Goal: Task Accomplishment & Management: Use online tool/utility

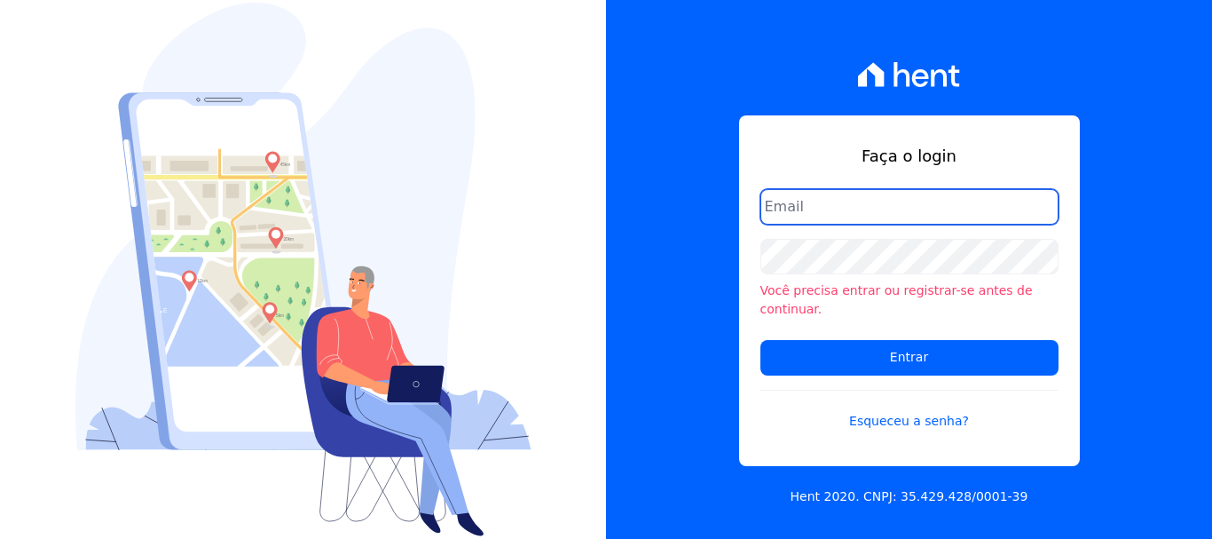
drag, startPoint x: 957, startPoint y: 201, endPoint x: 957, endPoint y: 211, distance: 10.6
click at [957, 201] on input "email" at bounding box center [909, 206] width 298 height 35
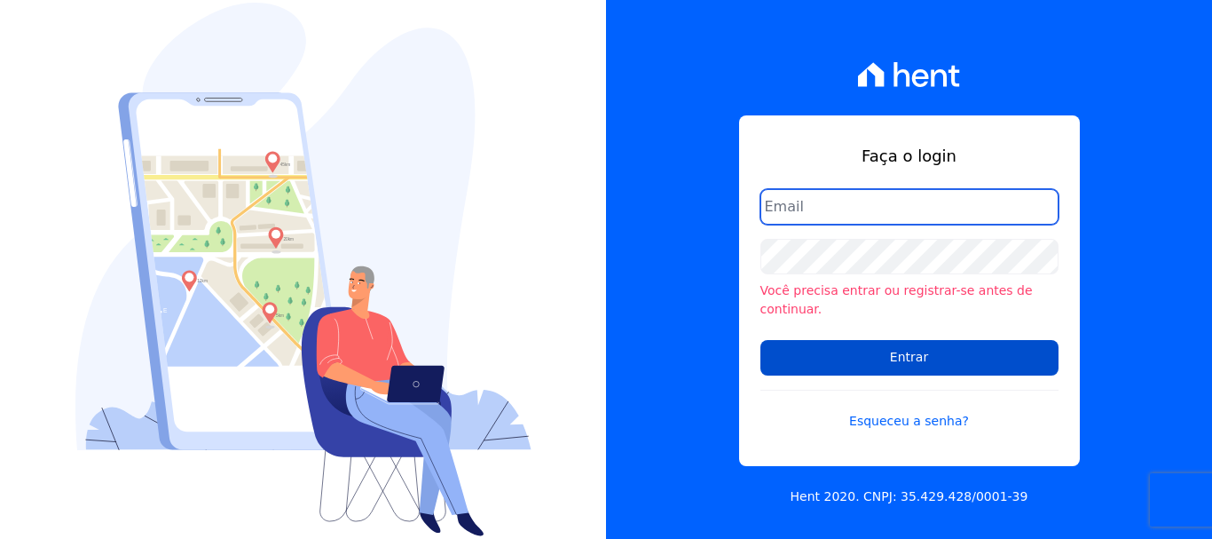
type input "[PERSON_NAME][EMAIL_ADDRESS][PERSON_NAME][DOMAIN_NAME]"
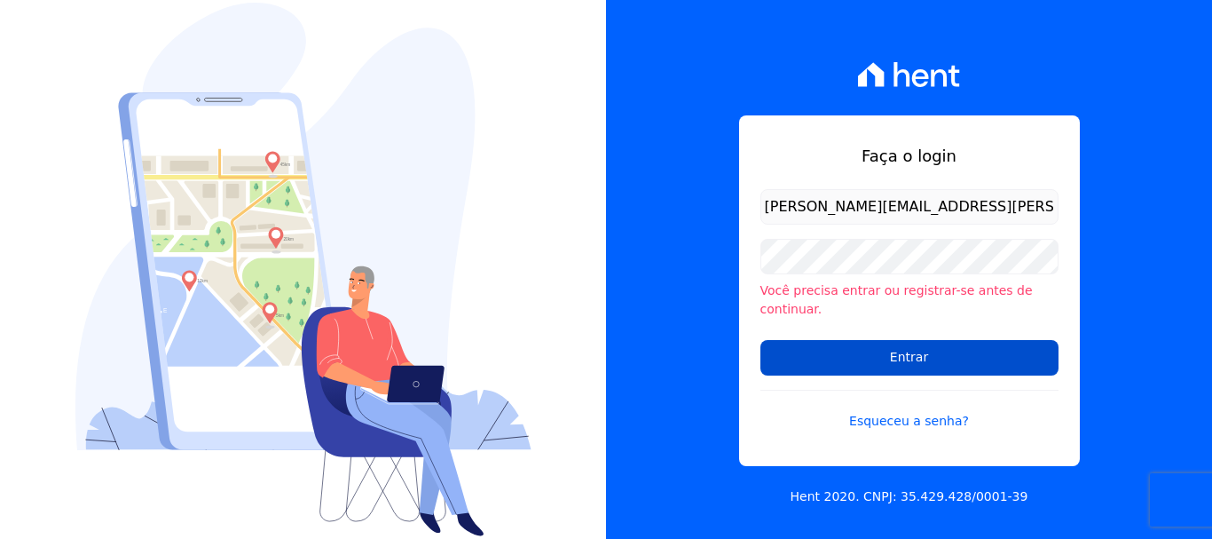
click at [914, 340] on input "Entrar" at bounding box center [909, 357] width 298 height 35
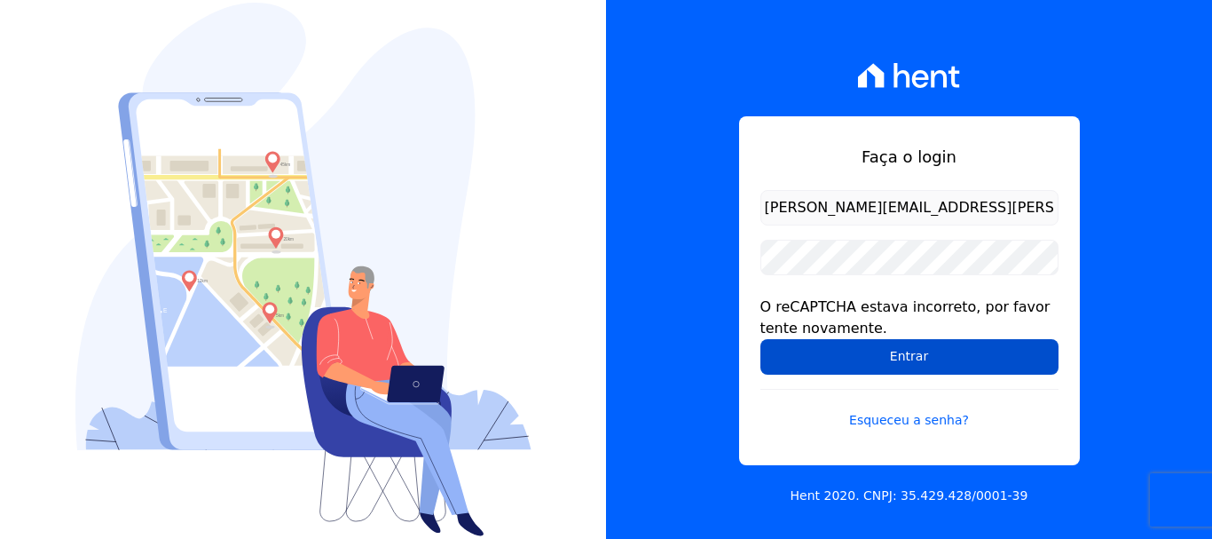
click at [923, 358] on input "Entrar" at bounding box center [909, 356] width 298 height 35
click at [959, 354] on input "Entrar" at bounding box center [909, 356] width 298 height 35
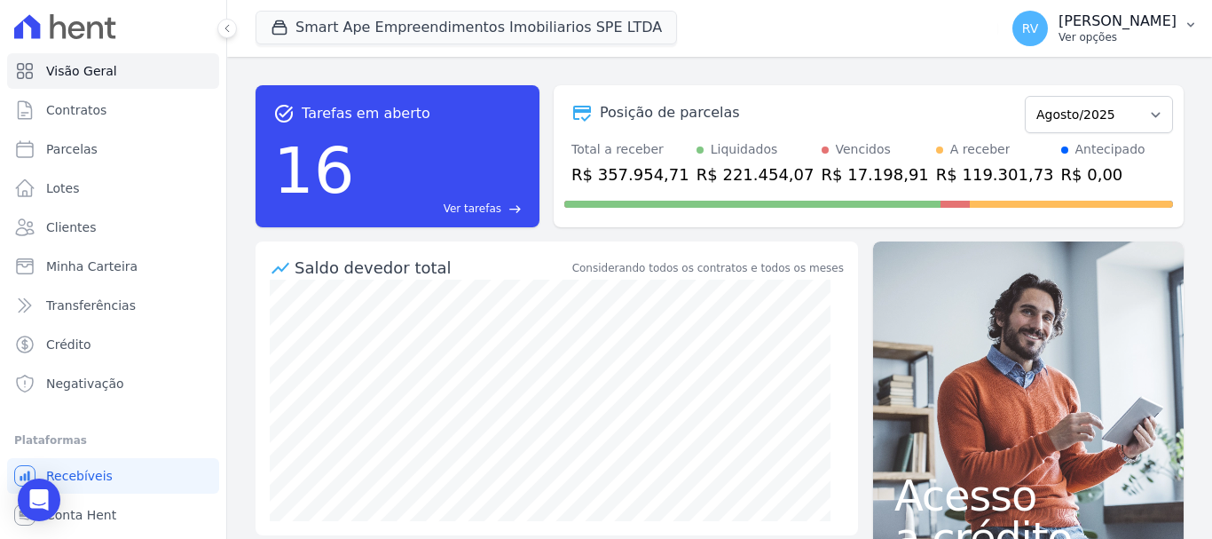
click at [1100, 45] on div "RV [PERSON_NAME] Ver opções" at bounding box center [1094, 28] width 164 height 35
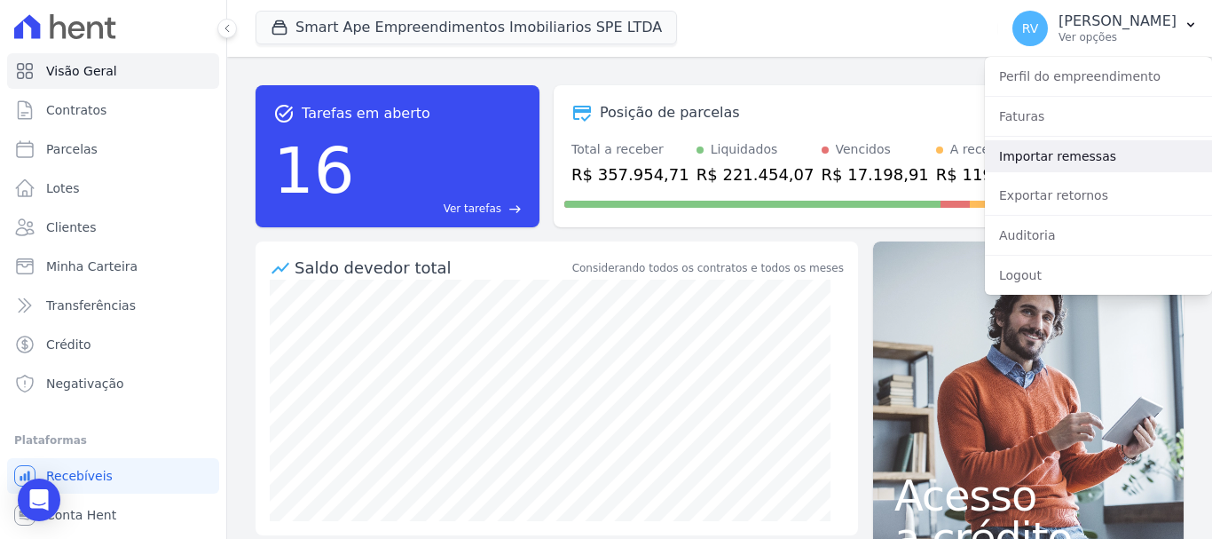
click at [1079, 168] on link "Importar remessas" at bounding box center [1098, 156] width 227 height 32
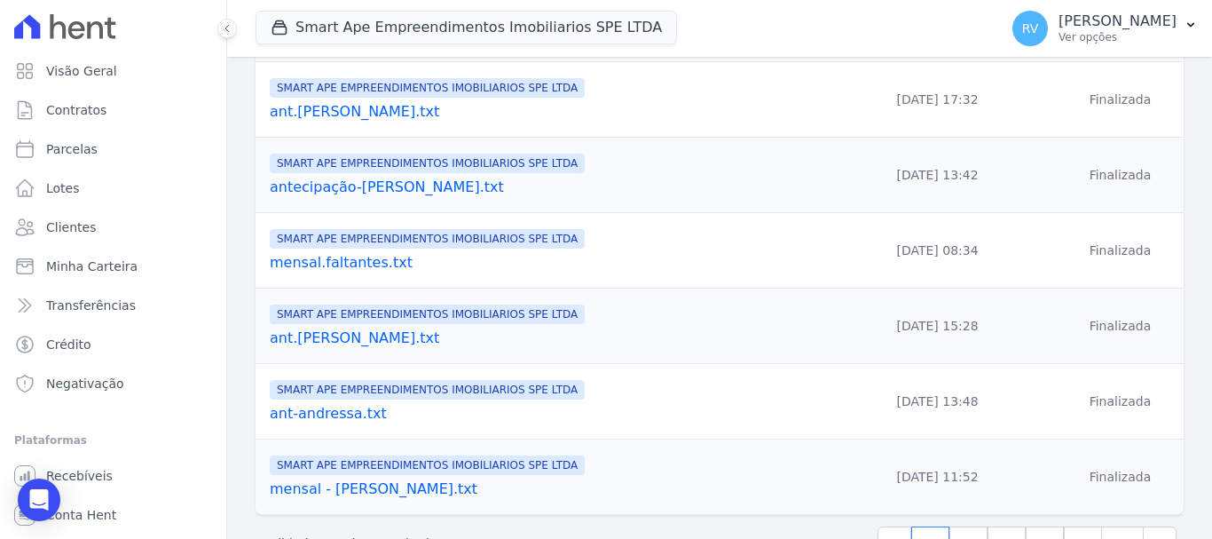
scroll to position [639, 0]
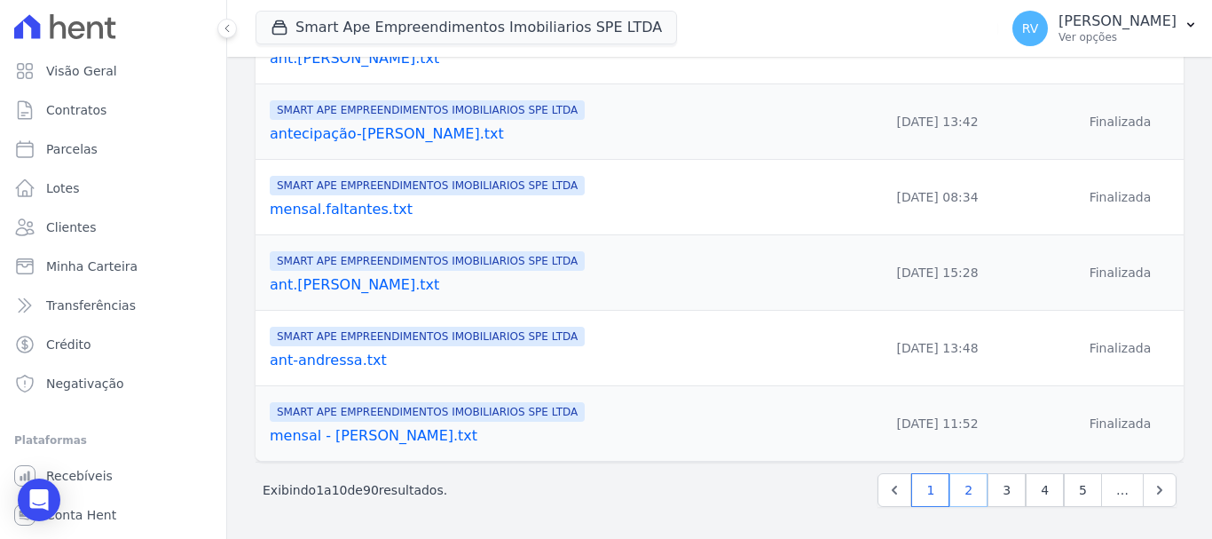
click at [956, 494] on link "2" at bounding box center [968, 490] width 38 height 34
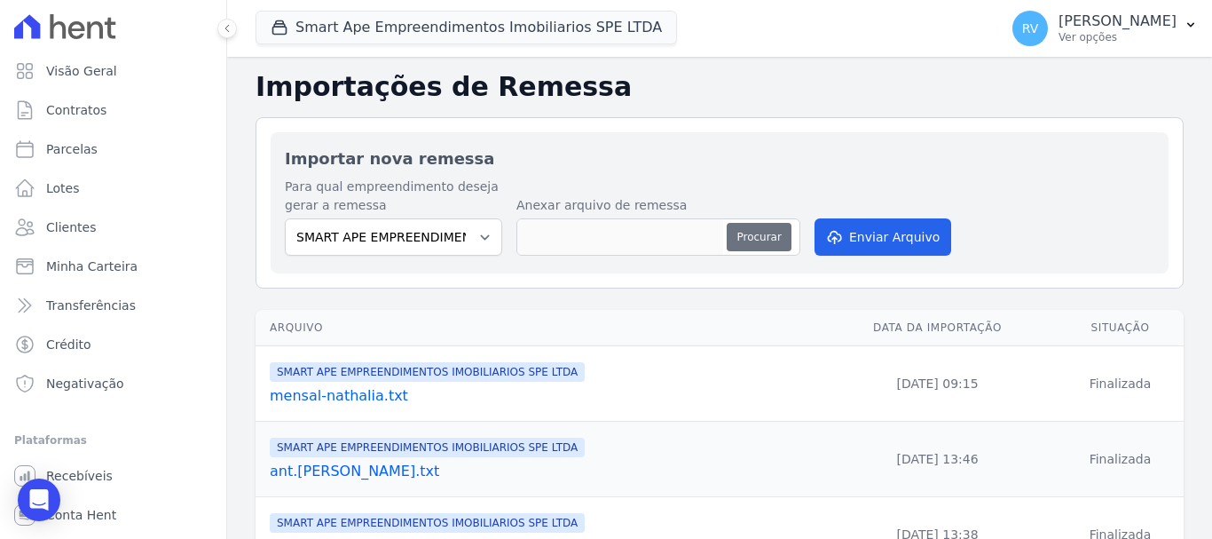
click at [754, 240] on button "Procurar" at bounding box center [759, 237] width 64 height 28
type input "SETEMBRO.2025.txt"
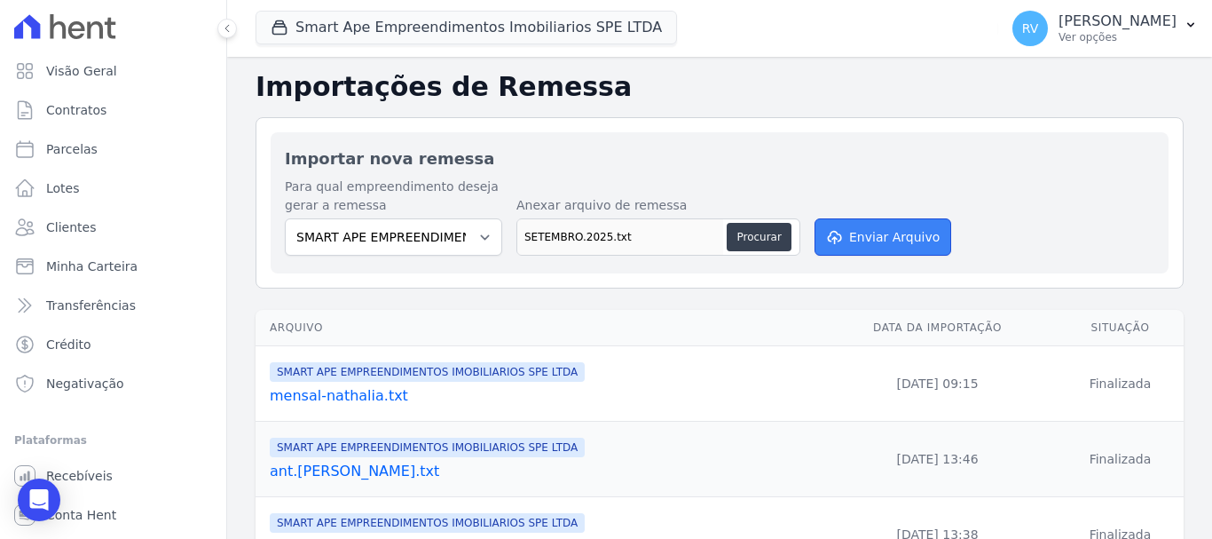
click at [890, 236] on button "Enviar Arquivo" at bounding box center [882, 236] width 137 height 37
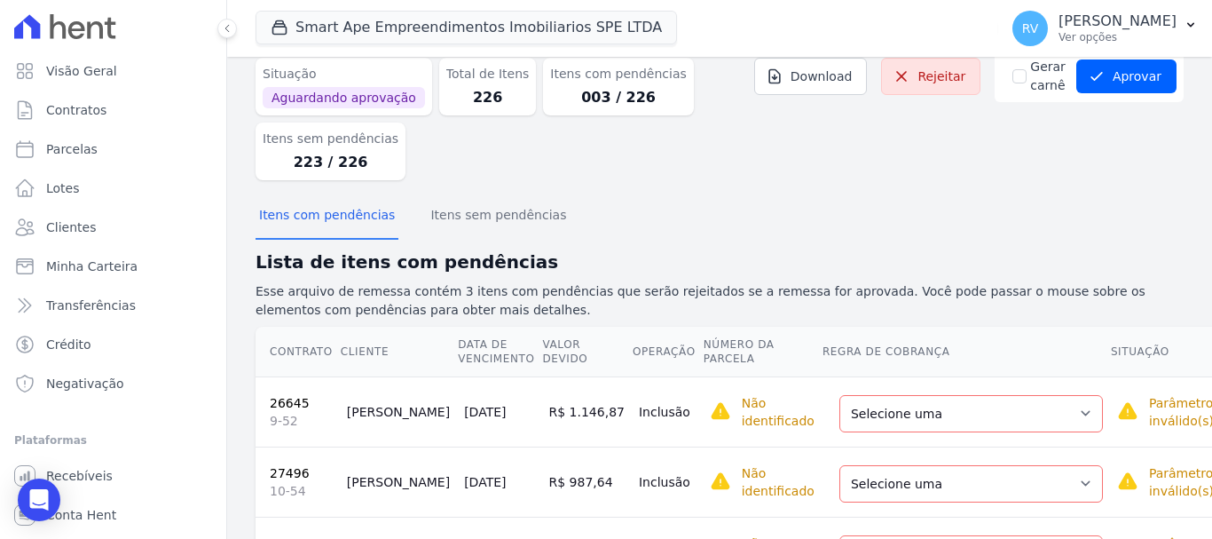
scroll to position [163, 0]
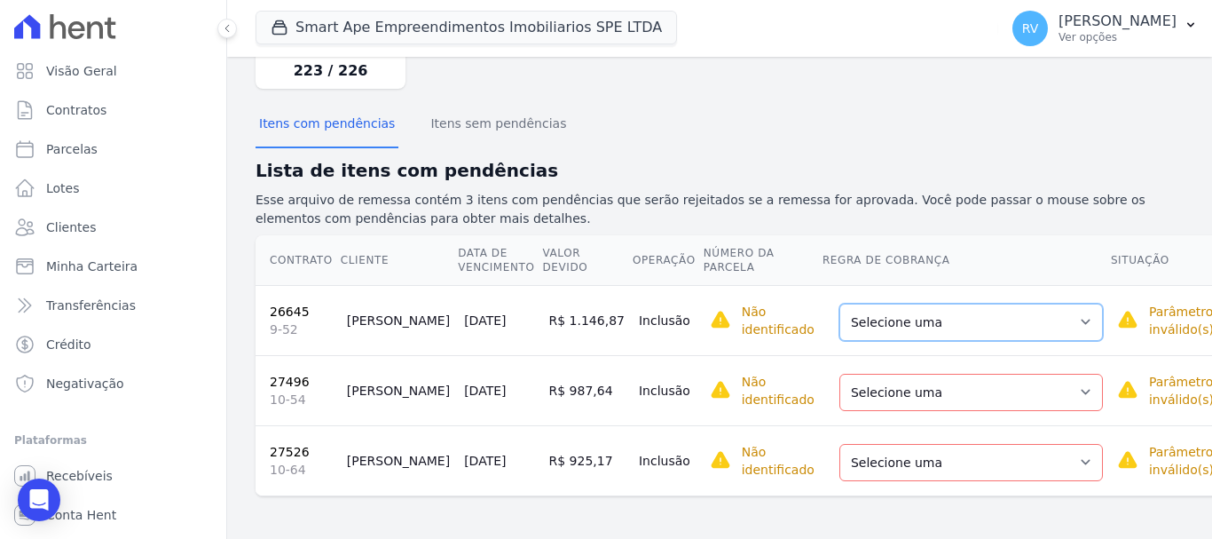
click at [926, 319] on select "Selecione uma Nova Parcela Avulsa Parcela Avulsa Existente Parcela Normal (23 X…" at bounding box center [971, 321] width 264 height 37
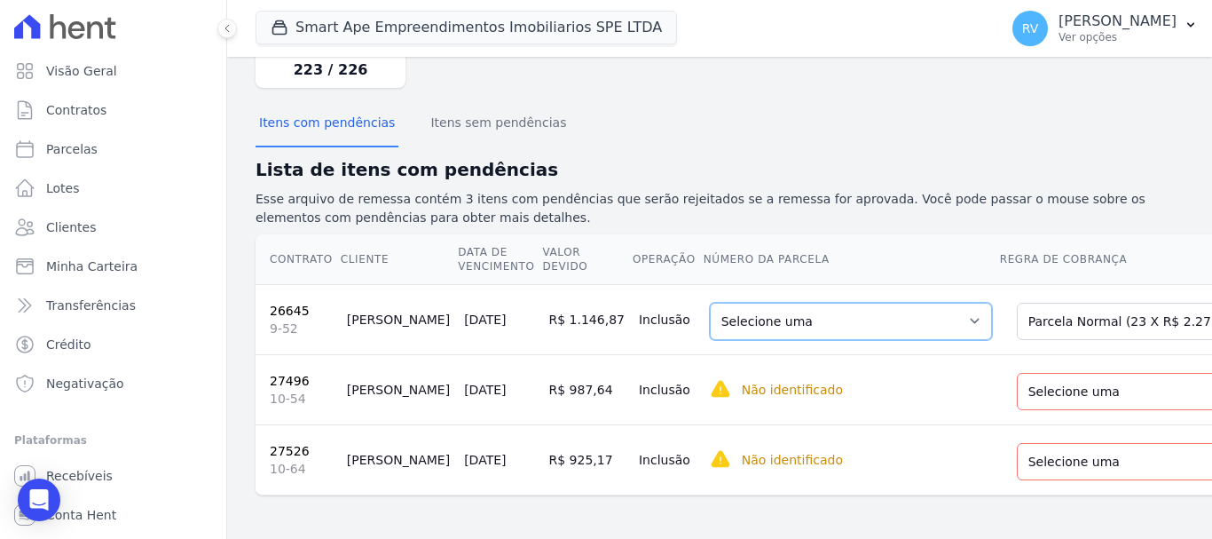
click at [765, 314] on select "Selecione uma 5 - [DATE] - R$ 2.275,02 - Agendado 6 - [DATE] - R$ 2.275,02 - Ag…" at bounding box center [851, 321] width 282 height 37
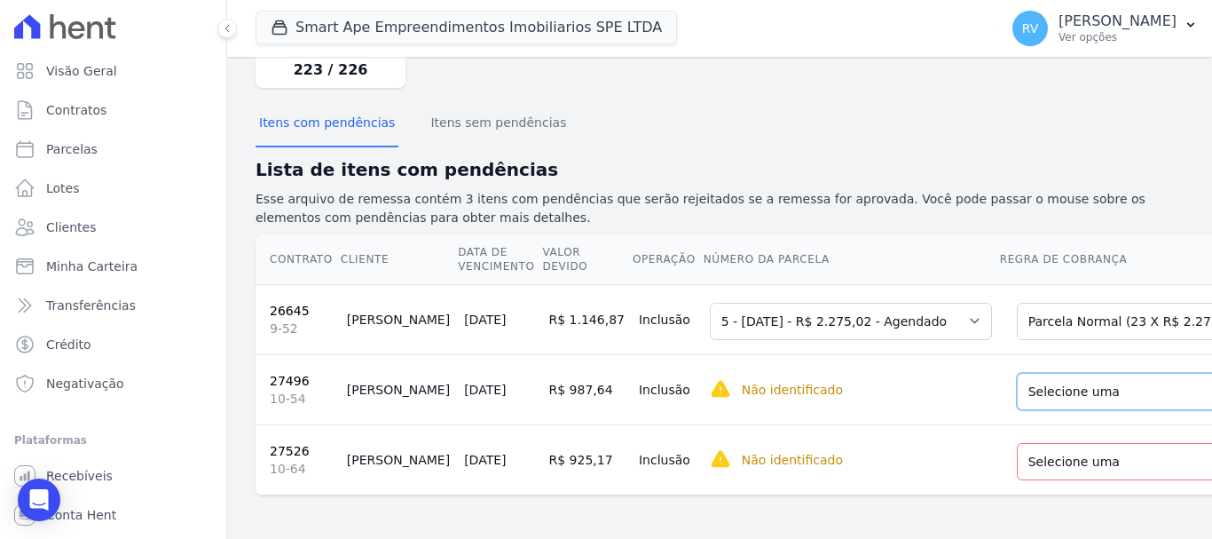
click at [1017, 394] on select "Selecione uma Nova Parcela Avulsa Parcela Avulsa Existente Parcela Normal (36 X…" at bounding box center [1149, 391] width 264 height 37
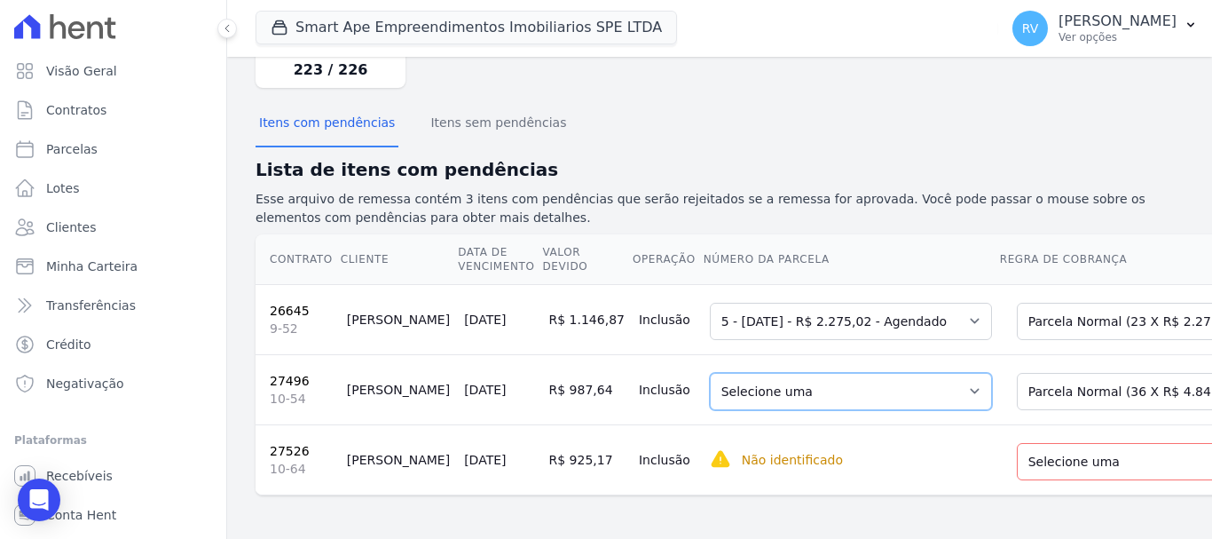
click at [835, 400] on select "Selecione uma 5 - [DATE] - R$ 4.847,10 - Agendado 6 - [DATE] - R$ 4.847,10 - Ag…" at bounding box center [851, 391] width 282 height 37
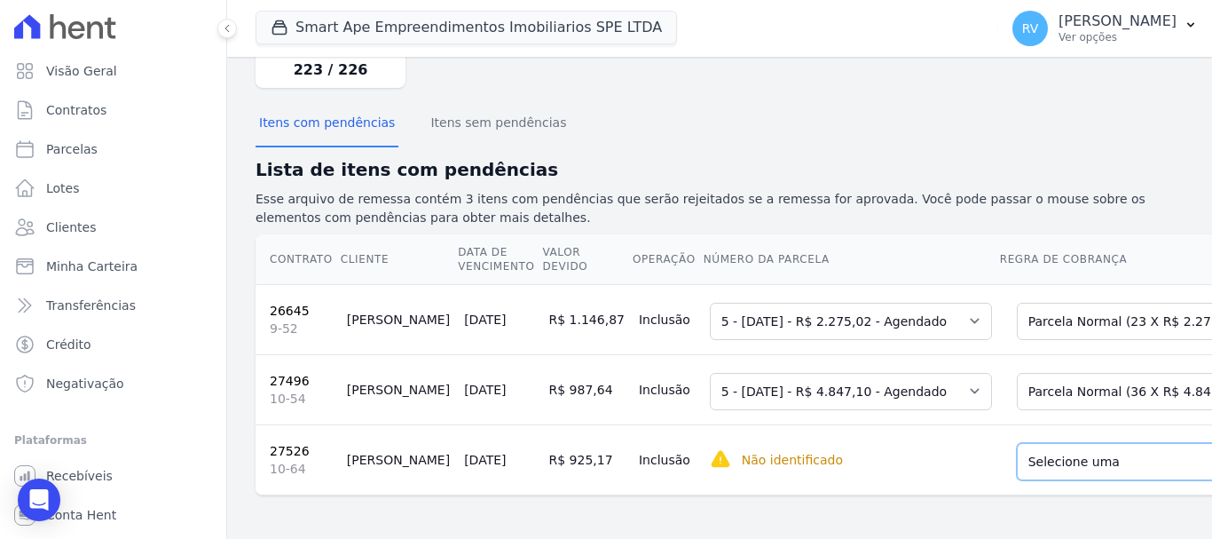
click at [1017, 458] on select "Selecione uma Nova Parcela Avulsa Parcela Avulsa Existente Intercalada (1 X R$ …" at bounding box center [1149, 461] width 264 height 37
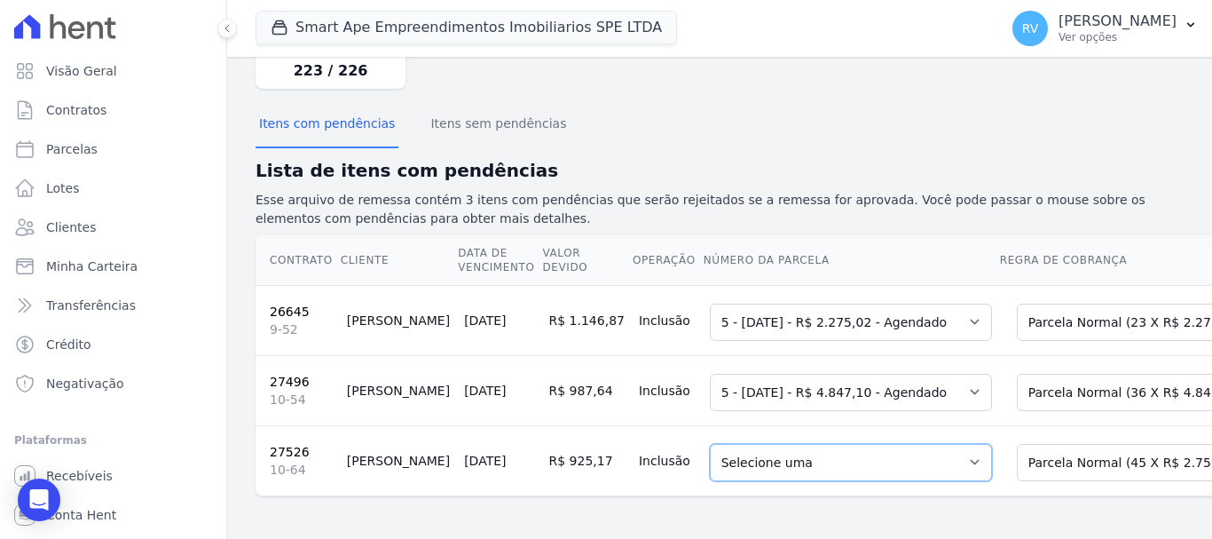
click at [836, 469] on select "Selecione uma 5 - [DATE] - R$ 2.750,49 - Agendado 6 - [DATE] - R$ 2.750,49 - Ag…" at bounding box center [851, 462] width 282 height 37
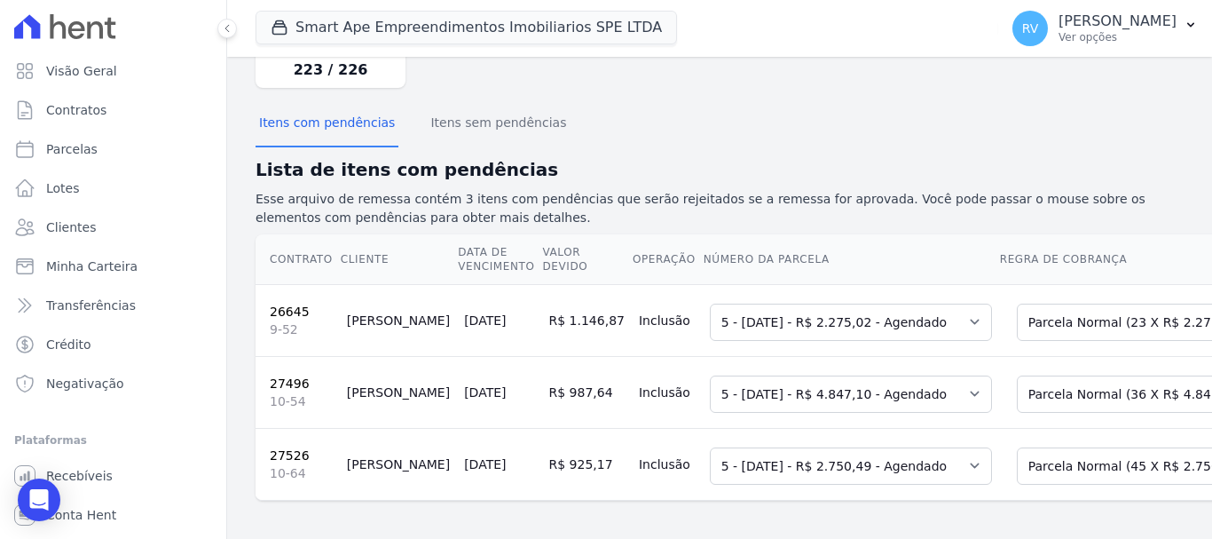
scroll to position [0, 0]
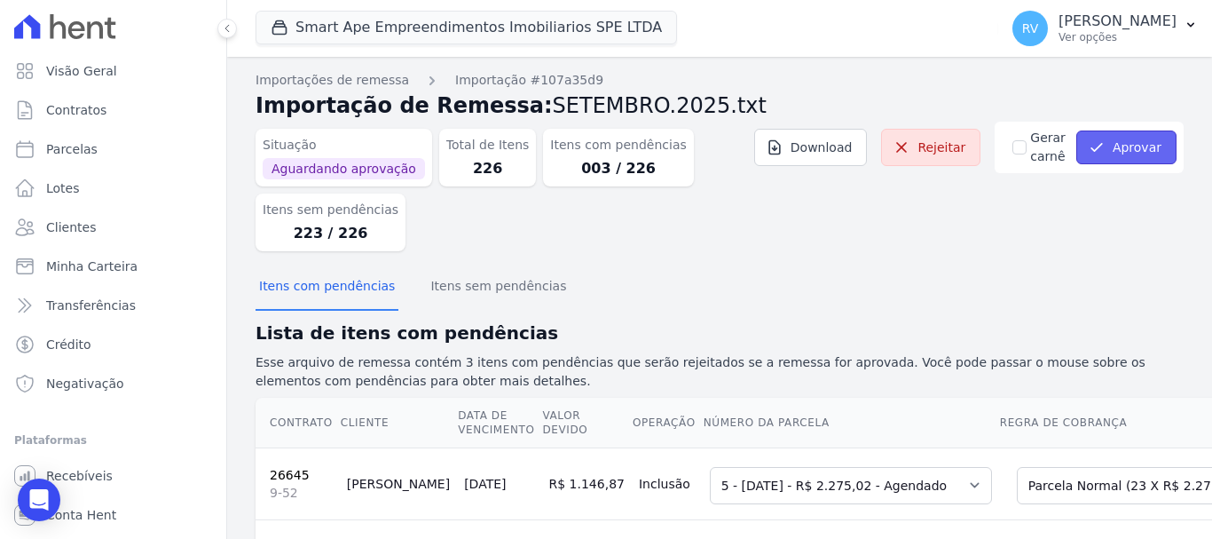
click at [1145, 135] on button "Aprovar" at bounding box center [1126, 147] width 100 height 34
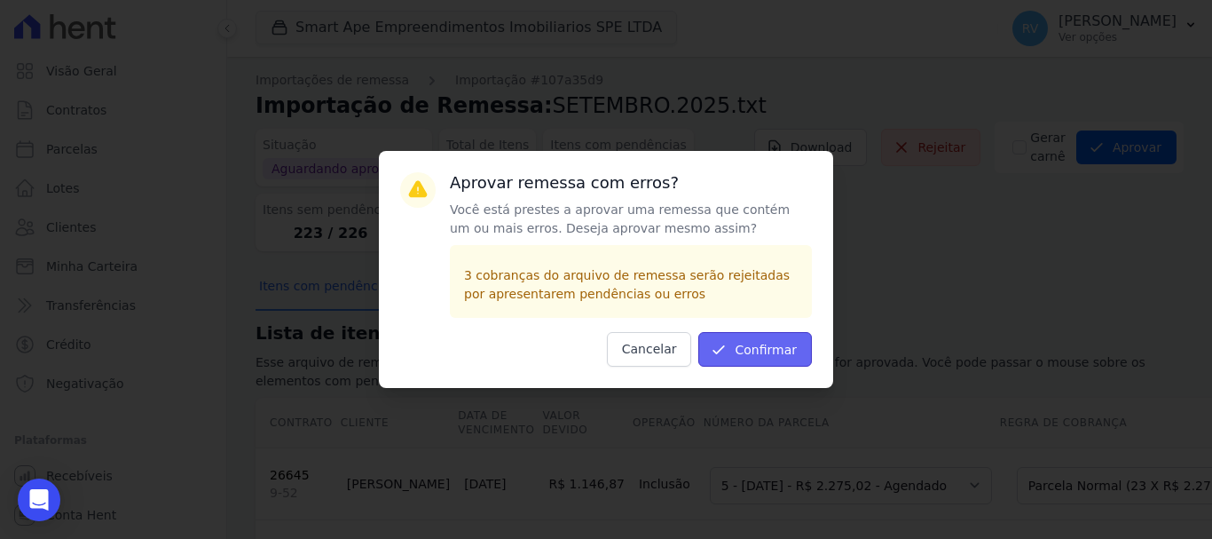
click at [773, 352] on button "Confirmar" at bounding box center [755, 349] width 114 height 35
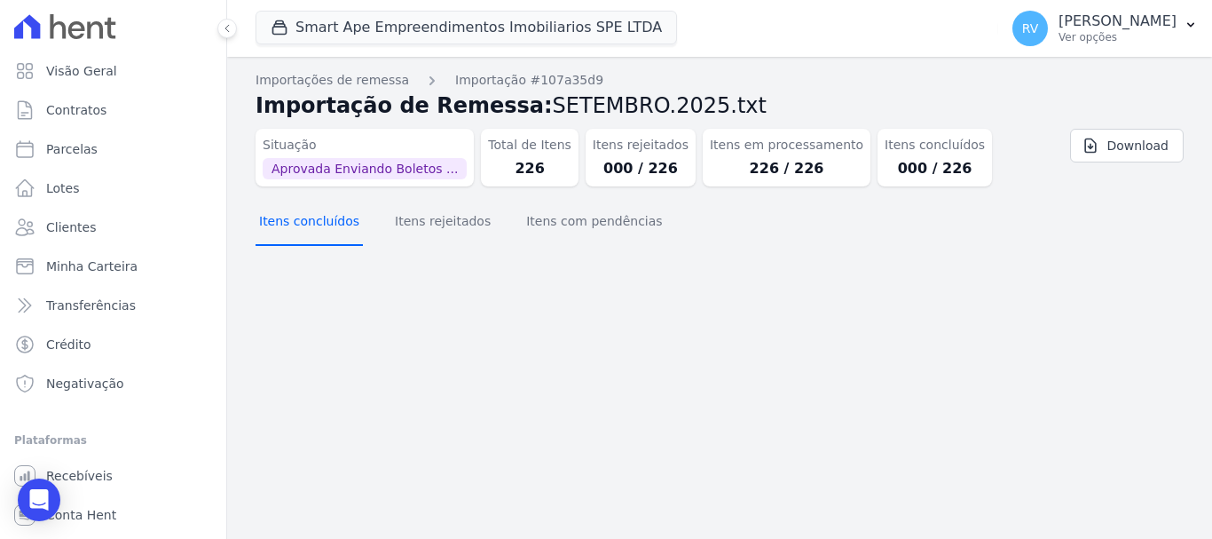
click at [332, 227] on button "Itens concluídos" at bounding box center [309, 223] width 107 height 46
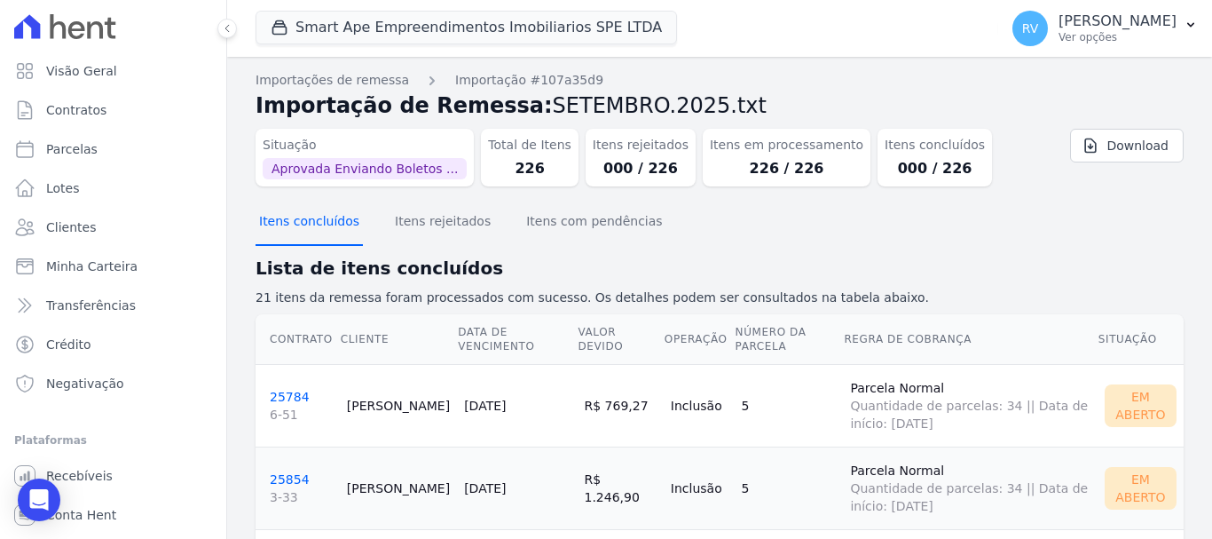
click at [327, 226] on button "Itens concluídos" at bounding box center [309, 223] width 107 height 46
click at [576, 234] on button "Itens com pendências" at bounding box center [594, 223] width 143 height 46
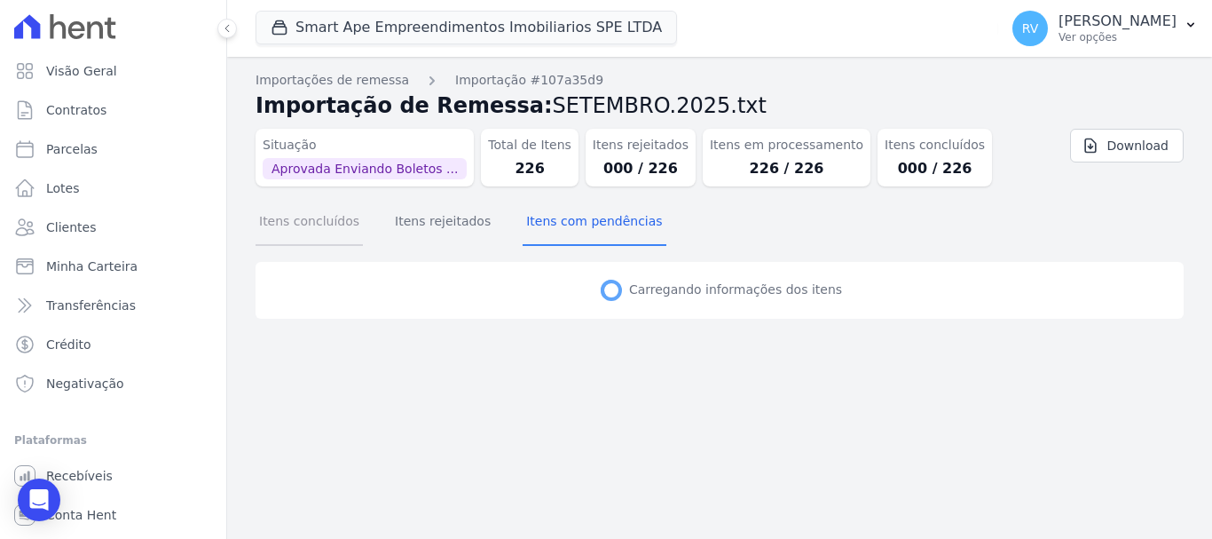
click at [319, 227] on button "Itens concluídos" at bounding box center [309, 223] width 107 height 46
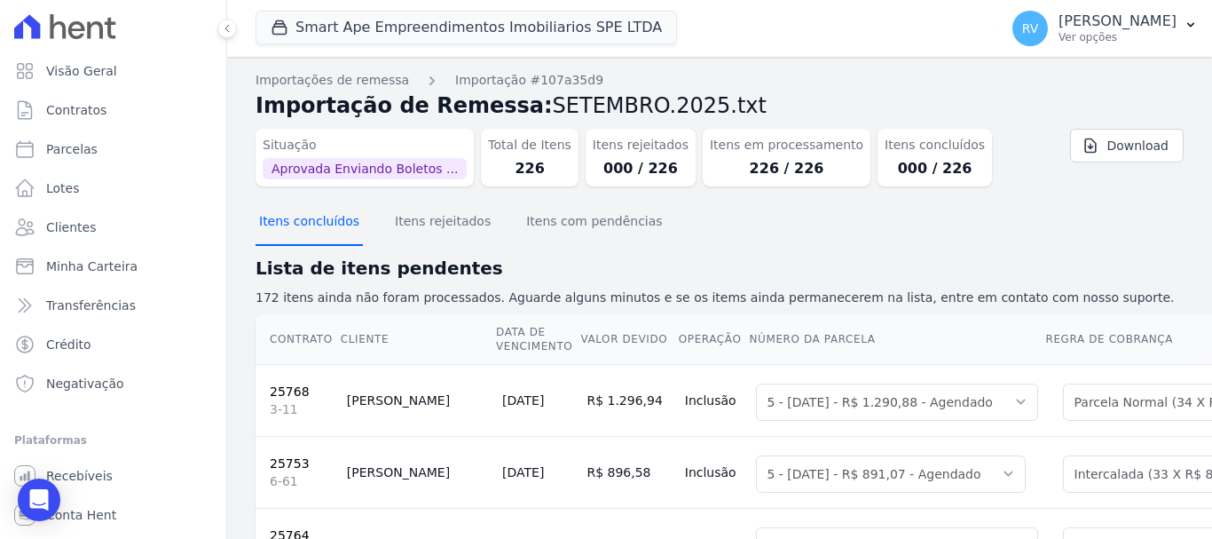
click at [303, 228] on button "Itens concluídos" at bounding box center [309, 223] width 107 height 46
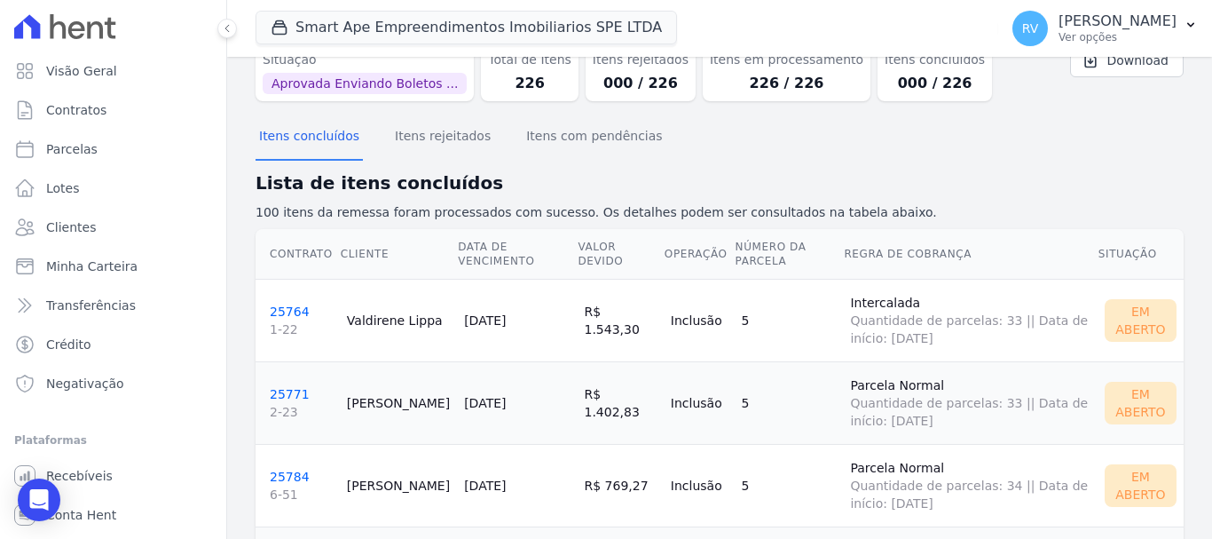
scroll to position [17, 0]
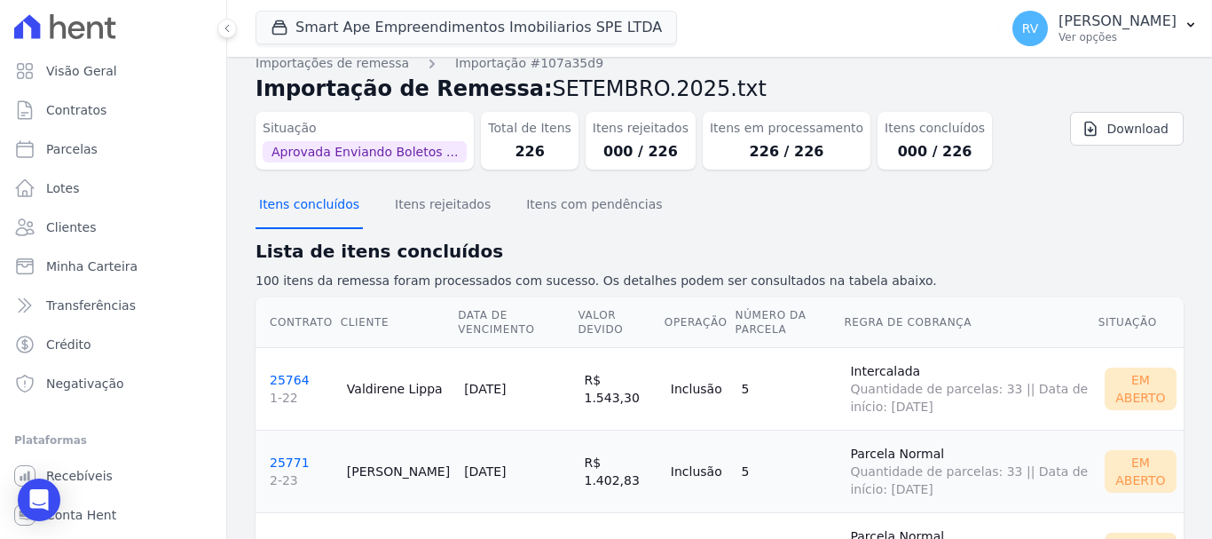
click at [311, 203] on button "Itens concluídos" at bounding box center [309, 206] width 107 height 46
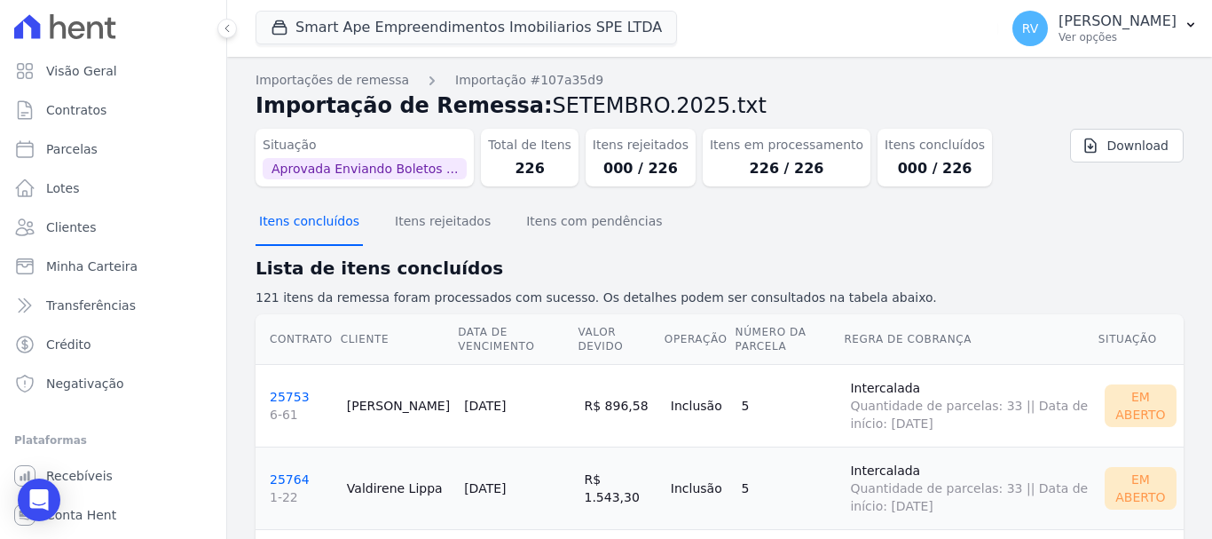
click at [299, 224] on button "Itens concluídos" at bounding box center [309, 223] width 107 height 46
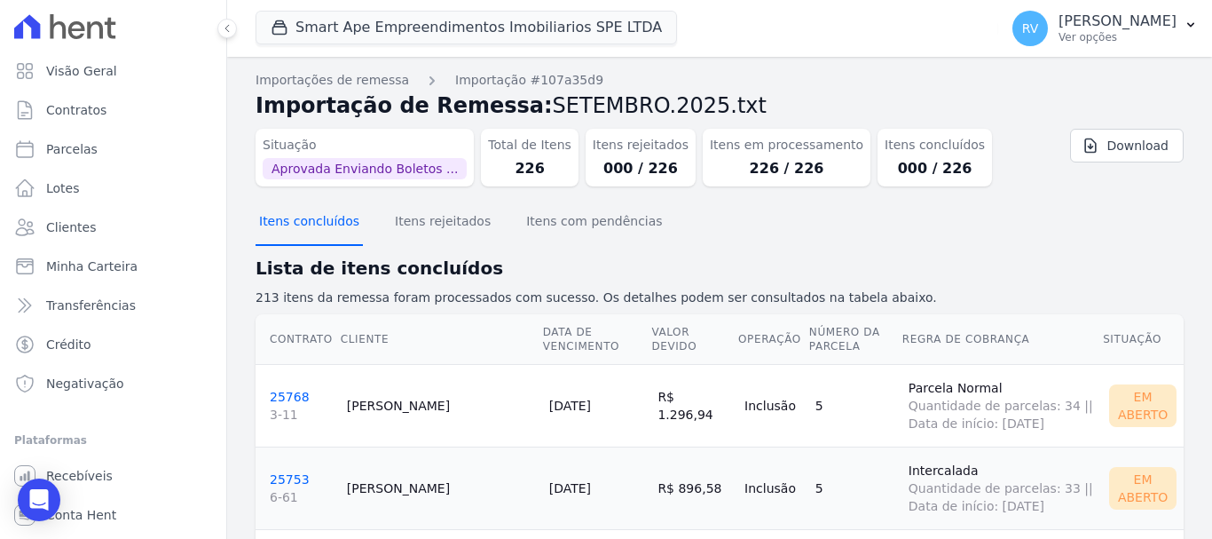
click at [313, 231] on button "Itens concluídos" at bounding box center [309, 223] width 107 height 46
click at [291, 221] on button "Itens concluídos" at bounding box center [309, 223] width 107 height 46
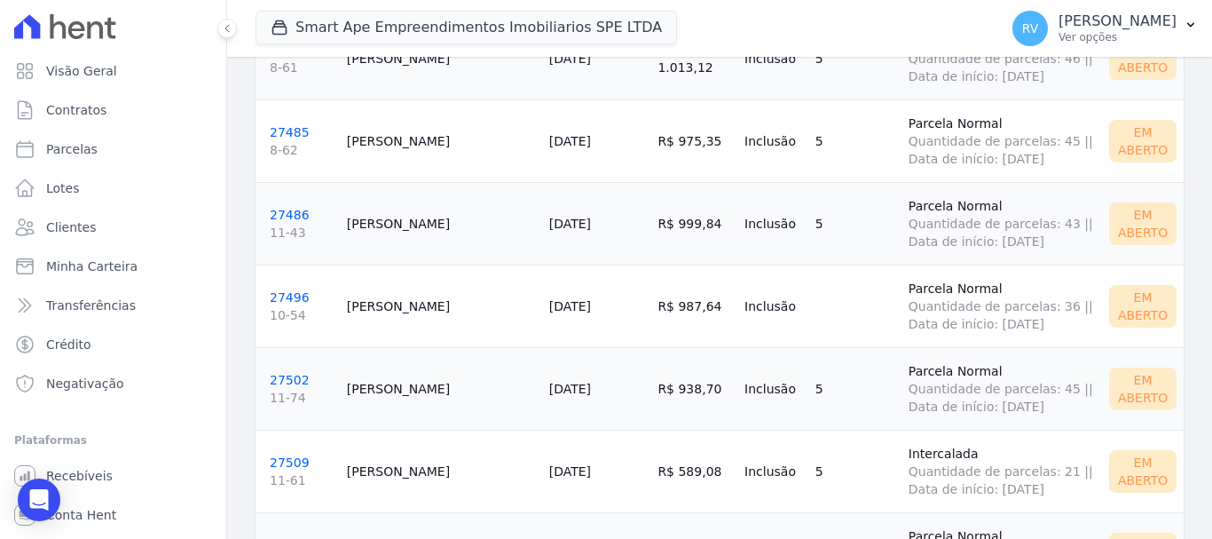
scroll to position [17364, 0]
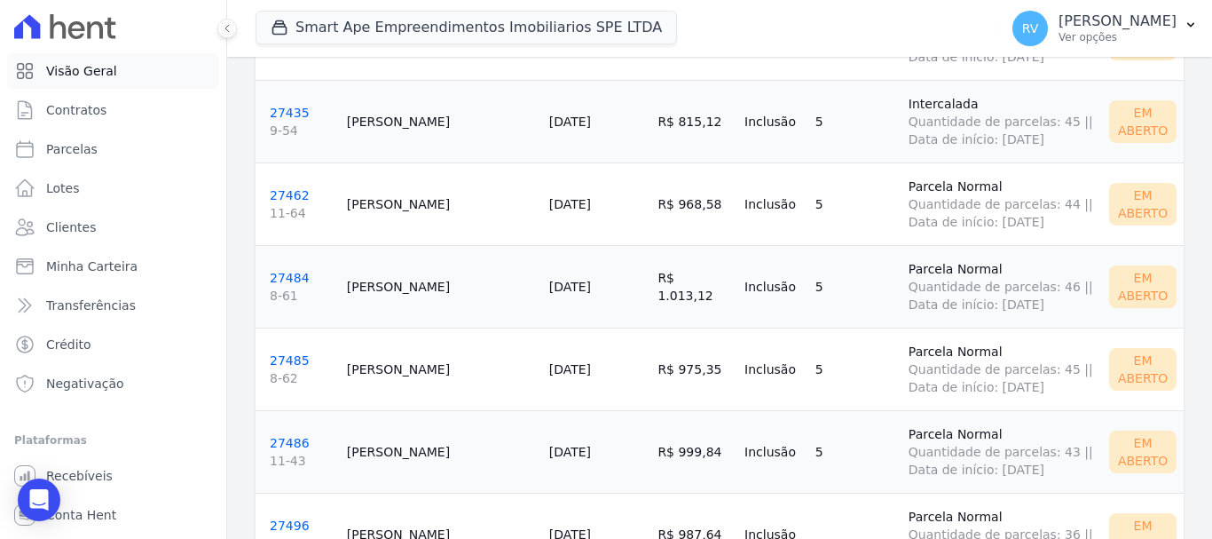
click at [99, 69] on span "Visão Geral" at bounding box center [81, 71] width 71 height 18
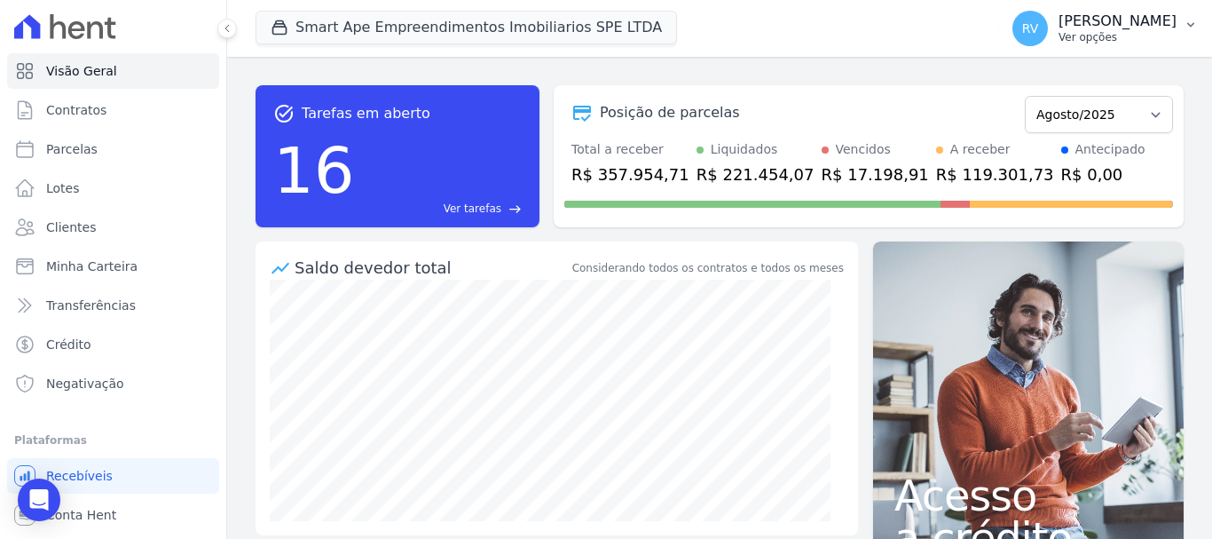
click at [1135, 35] on p "Ver opções" at bounding box center [1117, 37] width 118 height 14
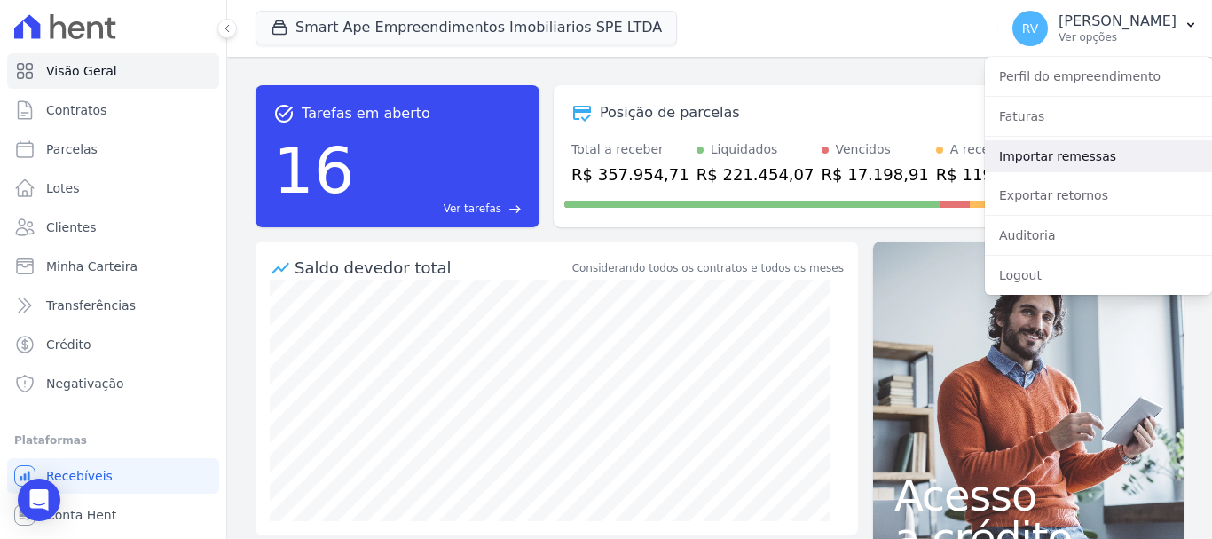
click at [1088, 159] on link "Importar remessas" at bounding box center [1098, 156] width 227 height 32
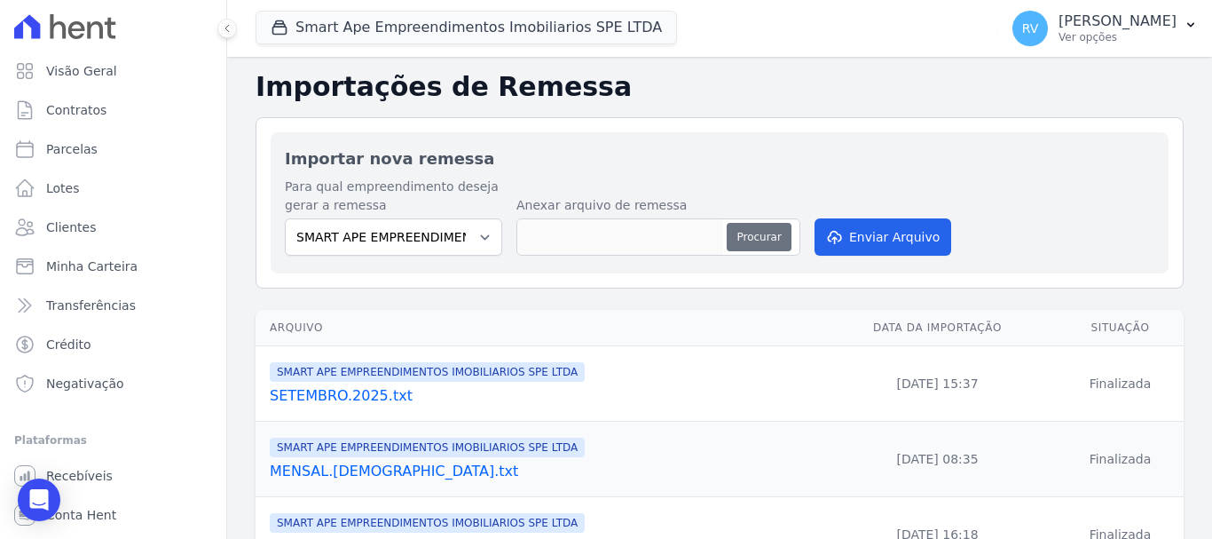
click at [755, 231] on button "Procurar" at bounding box center [759, 237] width 64 height 28
type input "SETEMBRO-FALTANTES.txt"
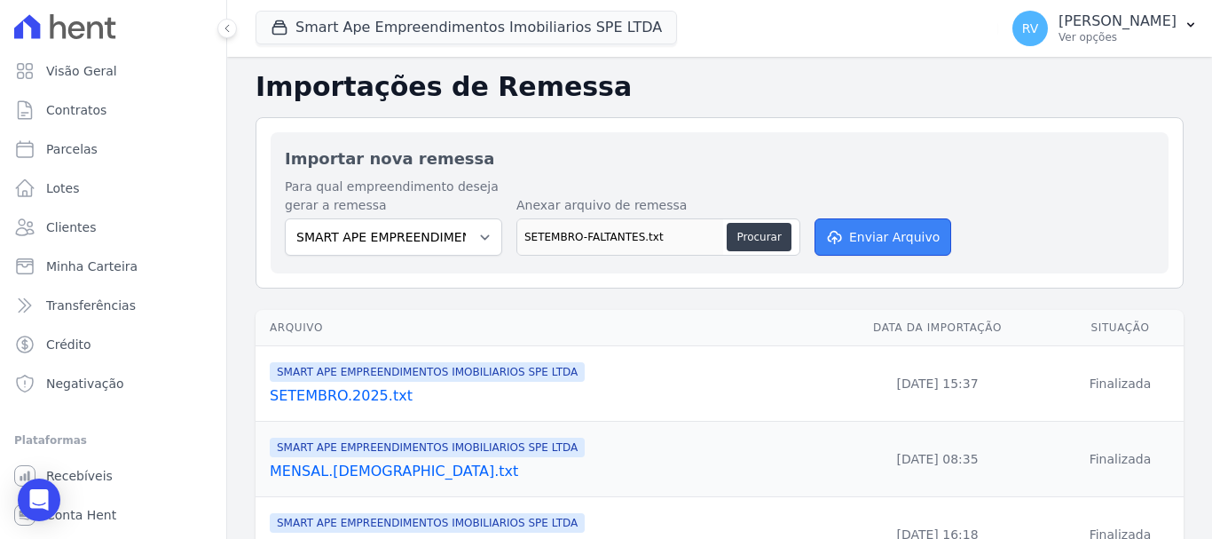
click at [880, 234] on button "Enviar Arquivo" at bounding box center [882, 236] width 137 height 37
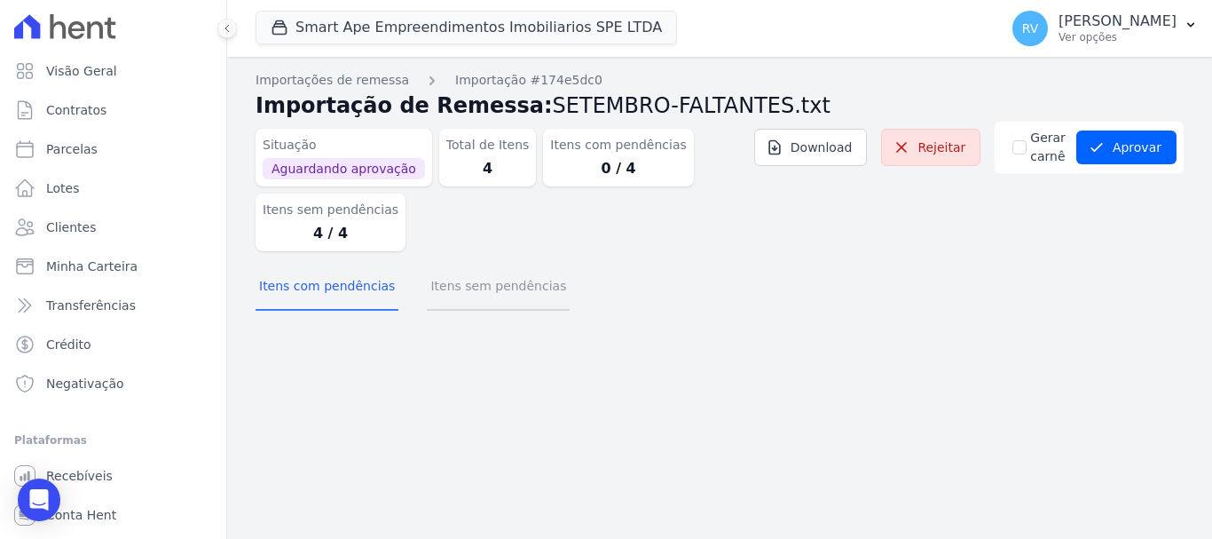
click at [468, 288] on button "Itens sem pendências" at bounding box center [498, 287] width 143 height 46
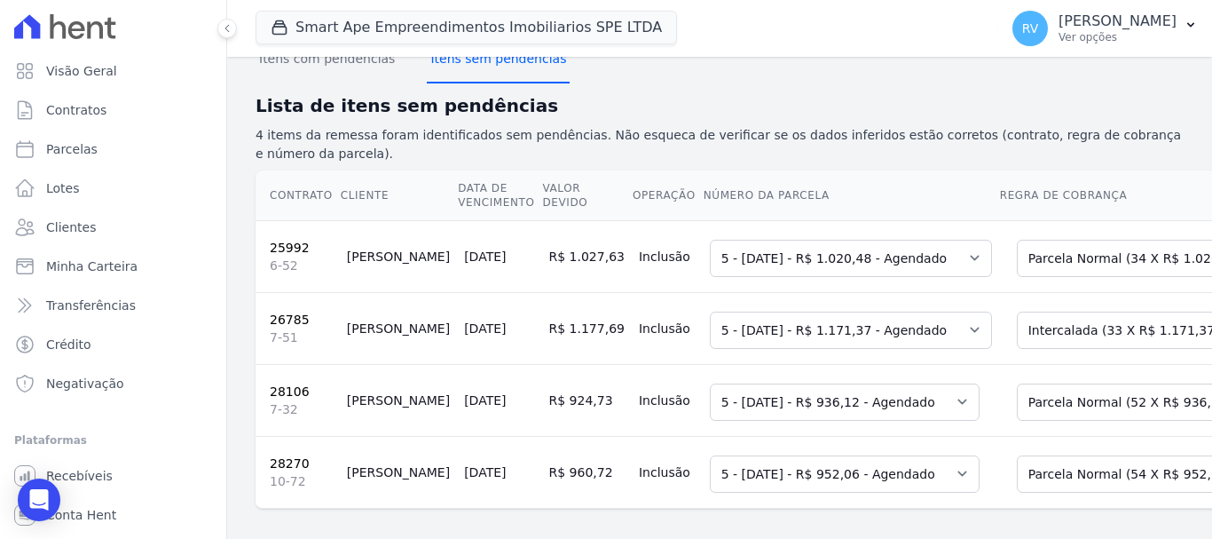
scroll to position [254, 0]
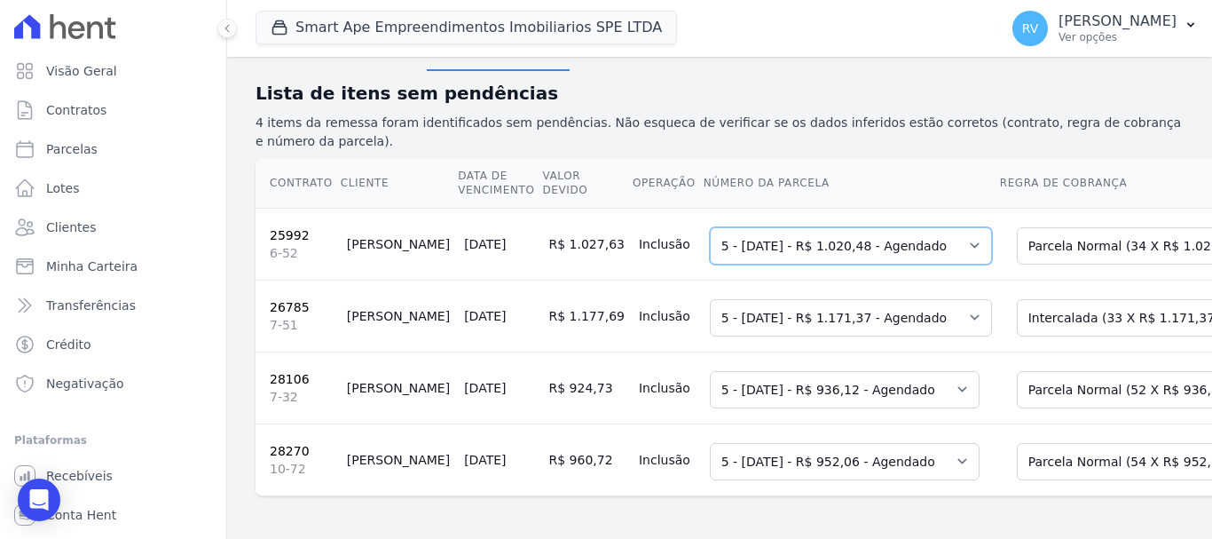
click at [782, 235] on select "Selecione uma 5 - [DATE] - R$ 1.020,48 - Agendado 6 - [DATE] - R$ 1.020,48 - Ag…" at bounding box center [851, 245] width 282 height 37
click at [923, 261] on td "Selecione uma 5 - [DATE] - R$ 1.020,48 - Agendado 6 - [DATE] - R$ 1.020,48 - Ag…" at bounding box center [851, 244] width 296 height 72
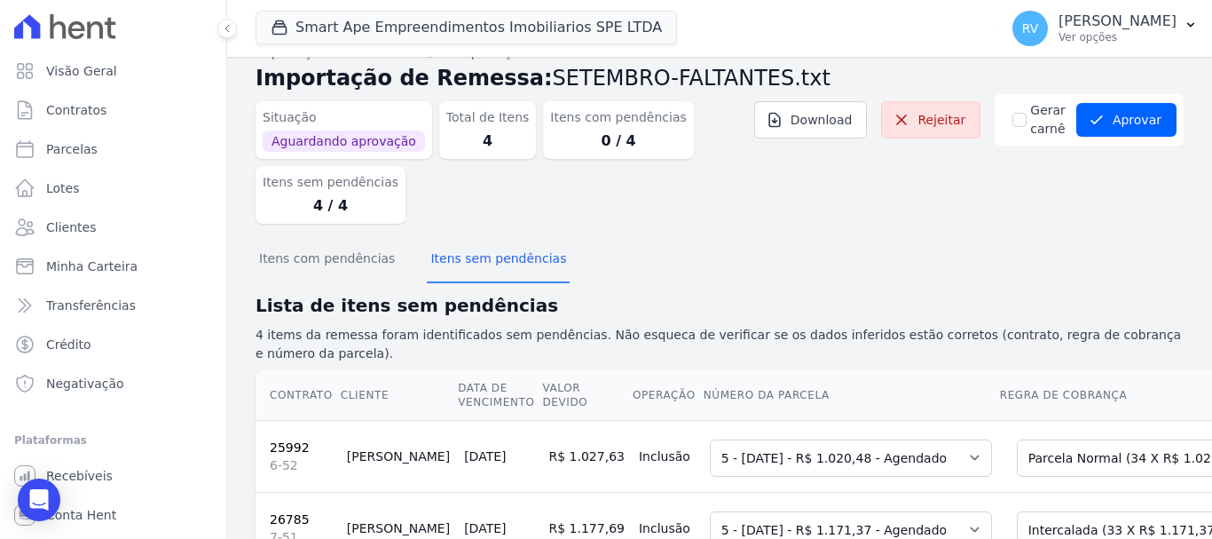
scroll to position [0, 0]
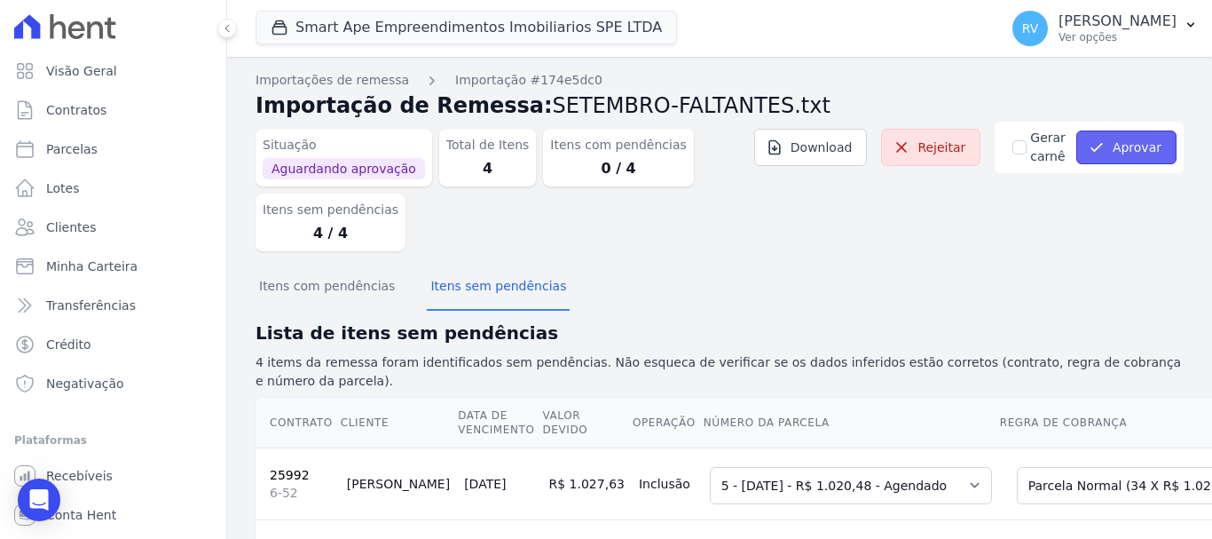
click at [1134, 149] on button "Aprovar" at bounding box center [1126, 147] width 100 height 34
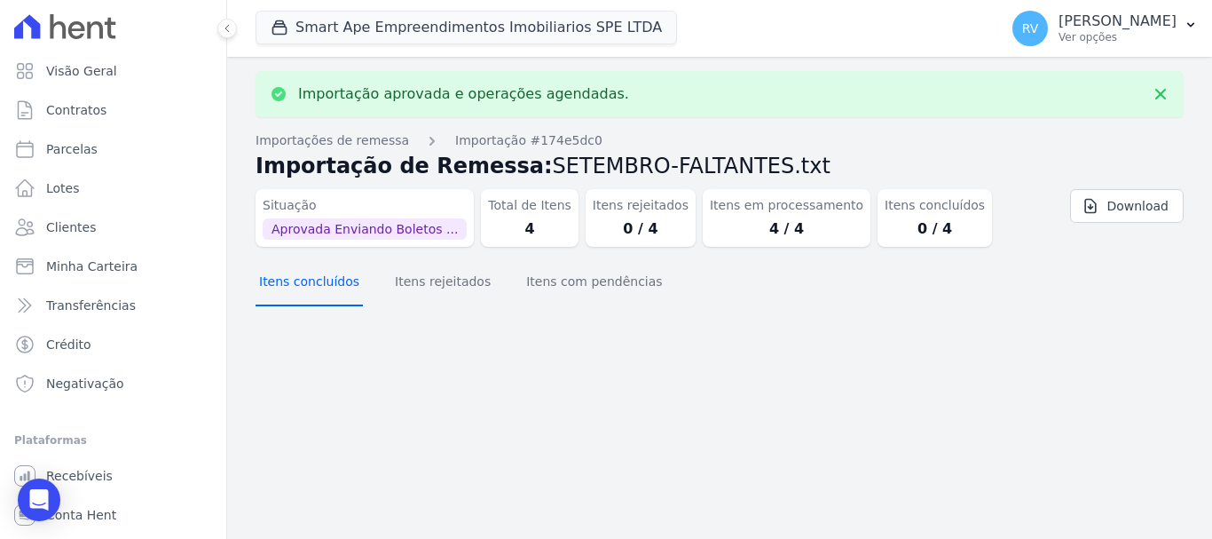
click at [280, 277] on button "Itens concluídos" at bounding box center [309, 283] width 107 height 46
click at [538, 277] on button "Itens com pendências" at bounding box center [594, 283] width 143 height 46
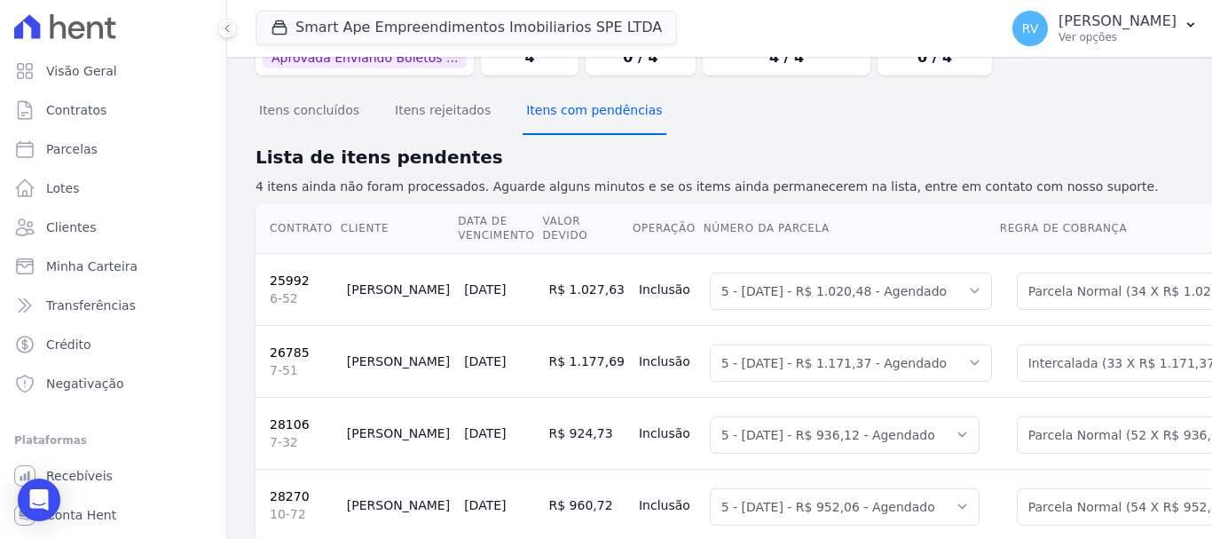
scroll to position [142, 0]
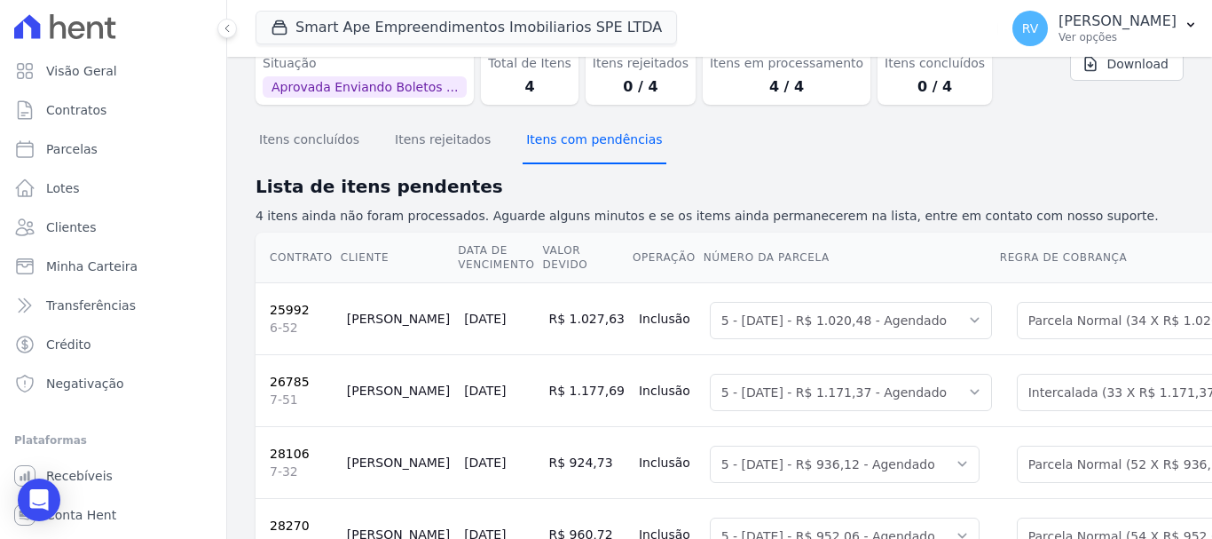
click at [594, 133] on button "Itens com pendências" at bounding box center [594, 141] width 143 height 46
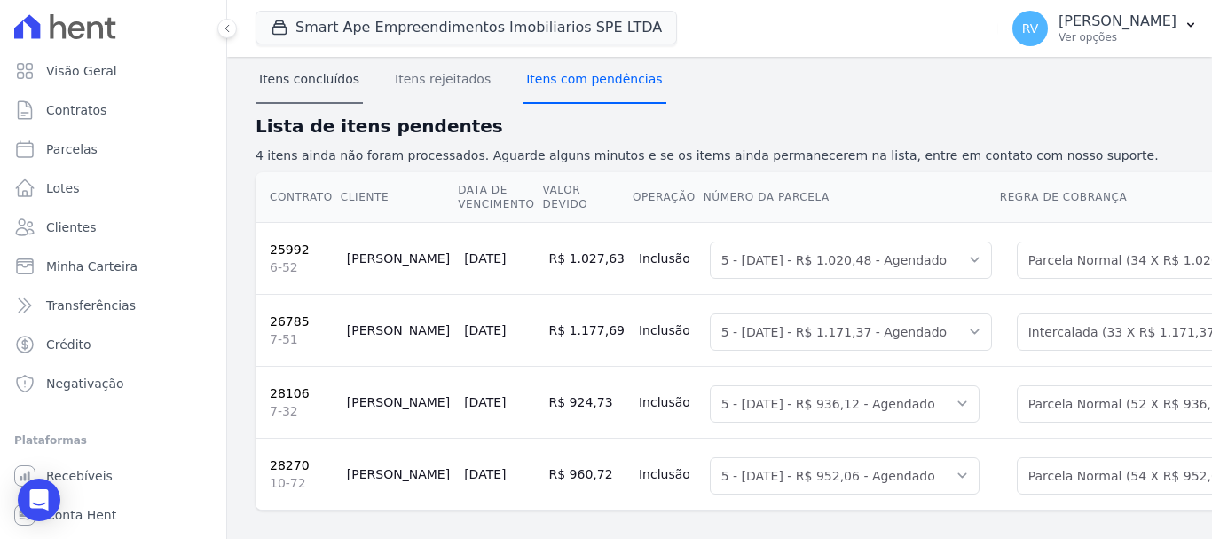
scroll to position [82, 0]
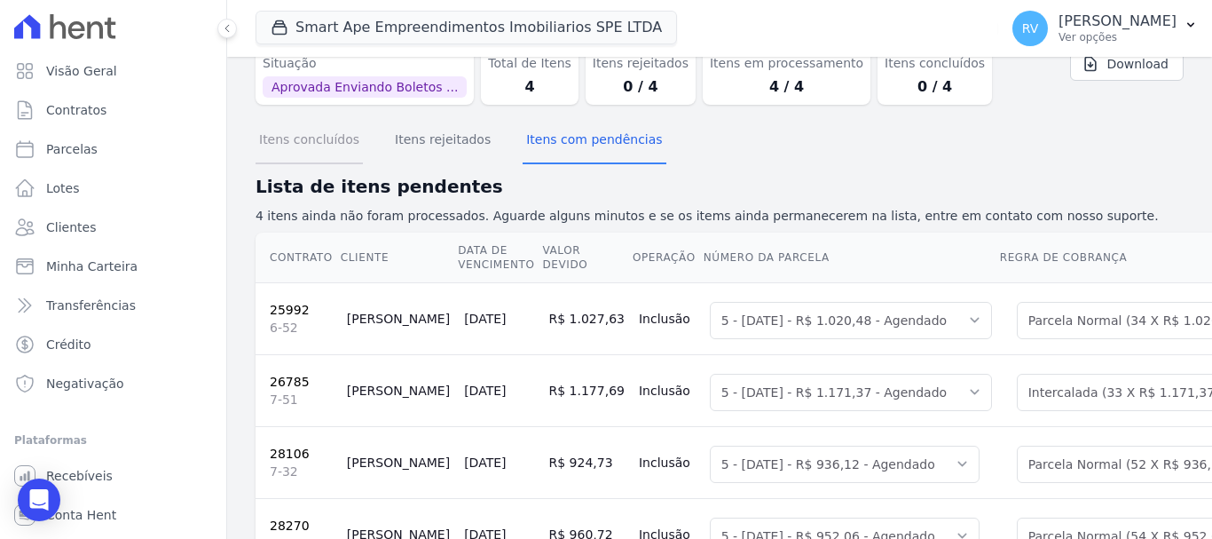
click at [315, 138] on button "Itens concluídos" at bounding box center [309, 141] width 107 height 46
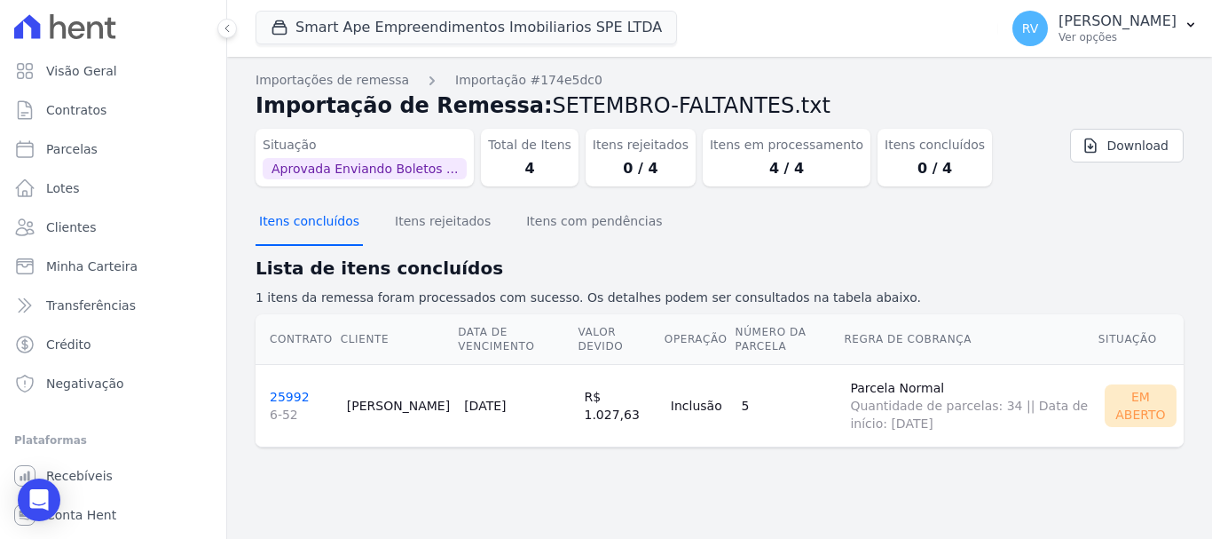
click at [329, 214] on button "Itens concluídos" at bounding box center [309, 223] width 107 height 46
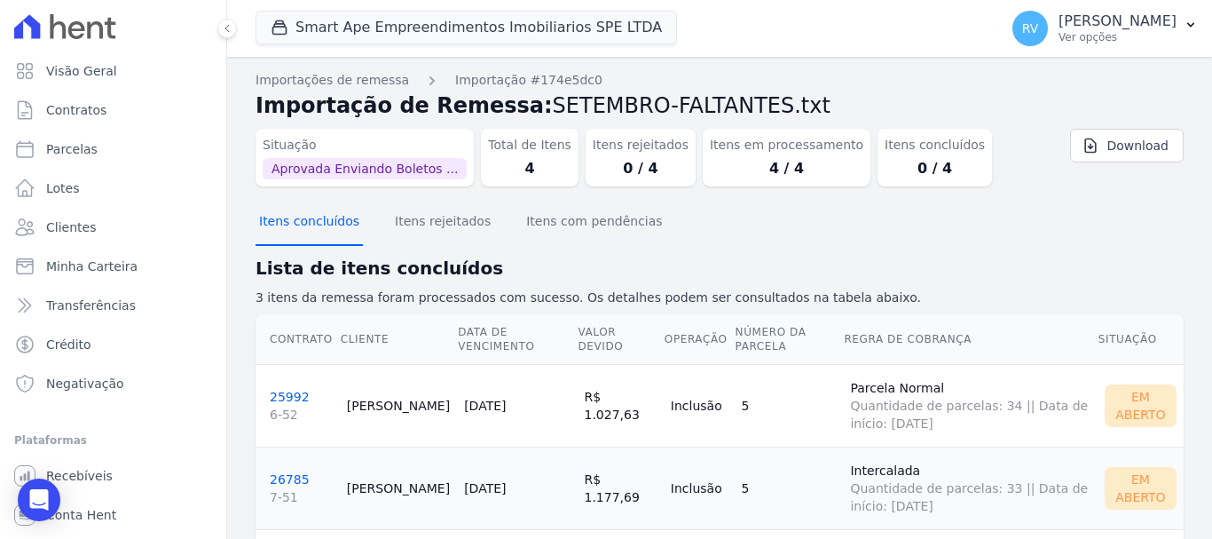
click at [329, 219] on button "Itens concluídos" at bounding box center [309, 223] width 107 height 46
click at [330, 220] on button "Itens concluídos" at bounding box center [309, 223] width 107 height 46
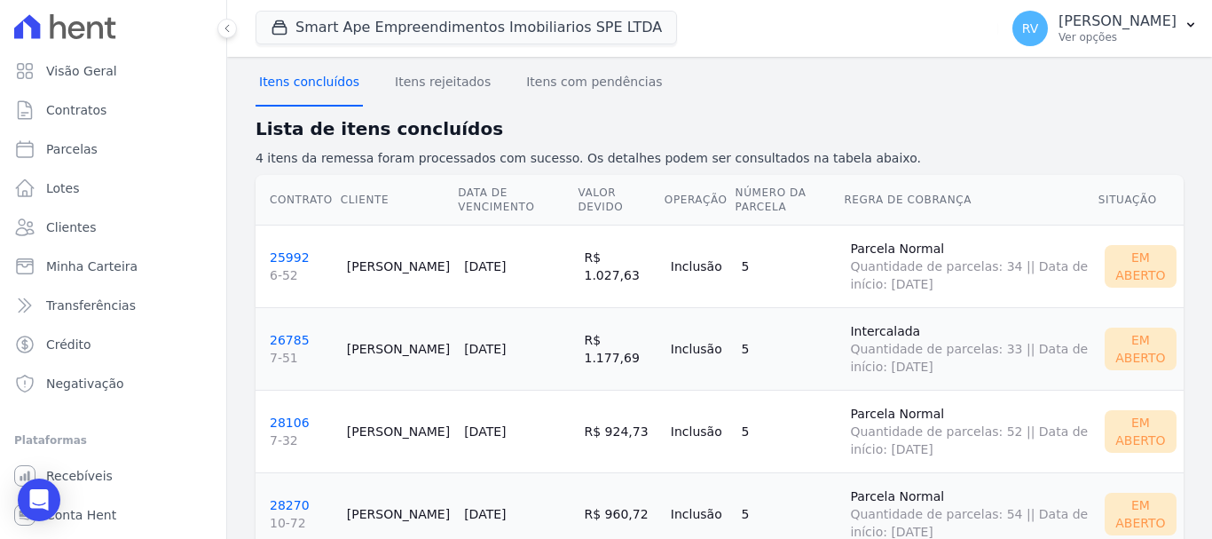
scroll to position [22, 0]
